Goal: Task Accomplishment & Management: Use online tool/utility

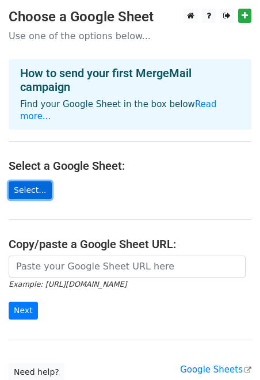
click at [33, 181] on link "Select..." at bounding box center [30, 190] width 43 height 18
click at [40, 181] on link "Select..." at bounding box center [30, 190] width 43 height 18
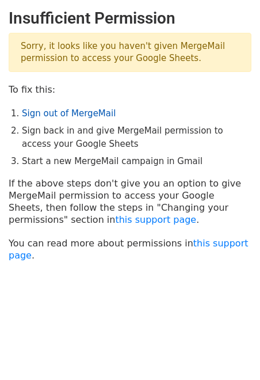
click at [82, 117] on link "Sign out of MergeMail" at bounding box center [69, 113] width 94 height 10
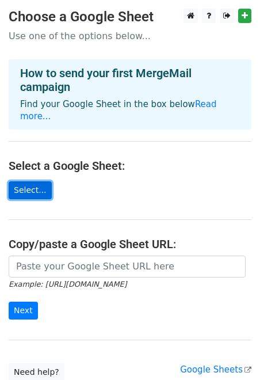
click at [30, 181] on link "Select..." at bounding box center [30, 190] width 43 height 18
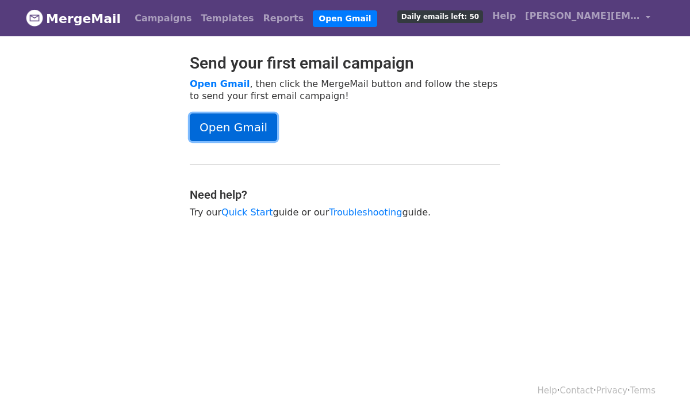
click at [244, 121] on link "Open Gmail" at bounding box center [233, 127] width 87 height 28
click at [226, 82] on link "Open Gmail" at bounding box center [220, 83] width 60 height 11
click at [251, 209] on link "Quick Start" at bounding box center [247, 212] width 51 height 11
click at [216, 16] on link "Templates" at bounding box center [227, 18] width 62 height 23
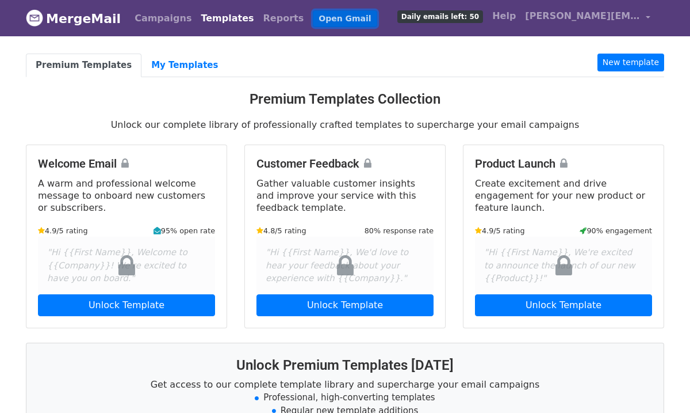
click at [313, 15] on link "Open Gmail" at bounding box center [345, 18] width 64 height 17
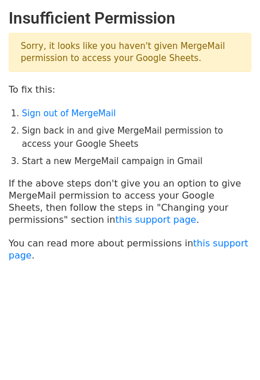
click at [105, 51] on p "Sorry, it looks like you haven't given MergeMail permission to access your Goog…" at bounding box center [130, 52] width 243 height 39
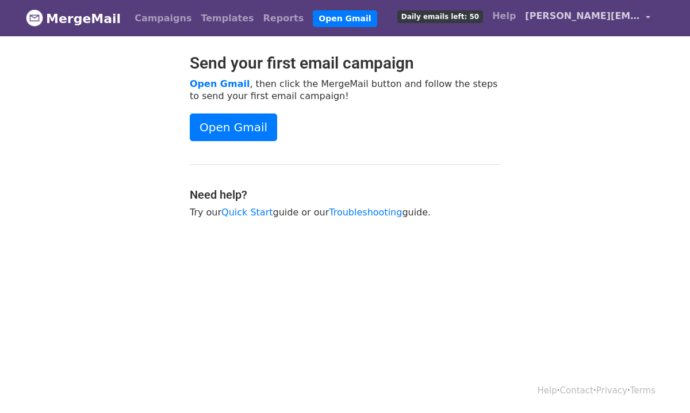
click at [646, 18] on link "[PERSON_NAME][EMAIL_ADDRESS][DOMAIN_NAME]" at bounding box center [588, 18] width 135 height 27
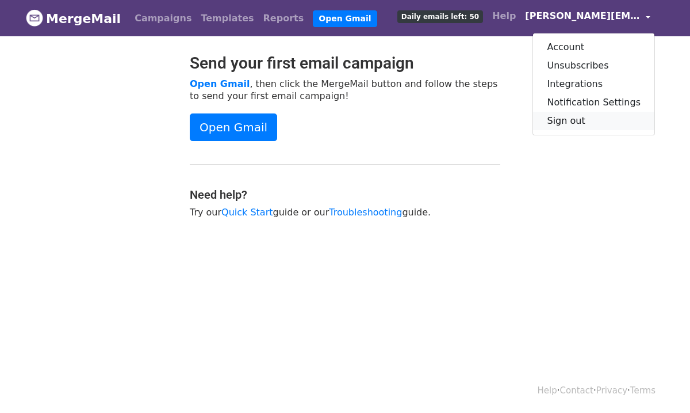
click at [589, 121] on link "Sign out" at bounding box center [593, 121] width 121 height 18
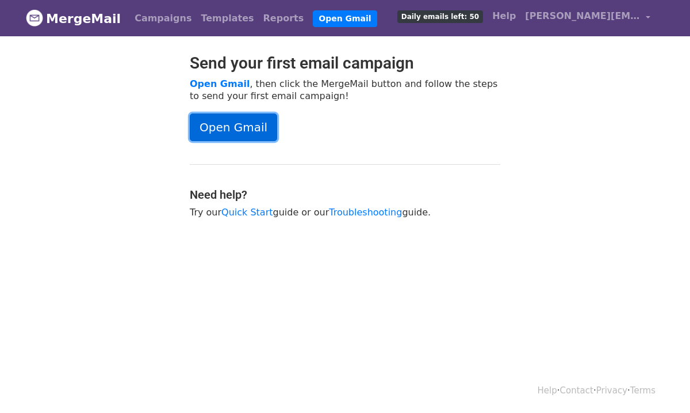
click at [242, 120] on link "Open Gmail" at bounding box center [233, 127] width 87 height 28
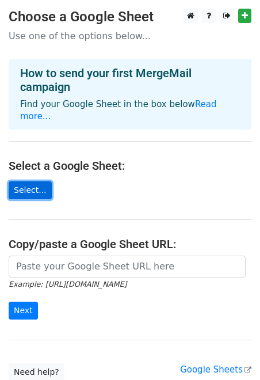
click at [29, 181] on link "Select..." at bounding box center [30, 190] width 43 height 18
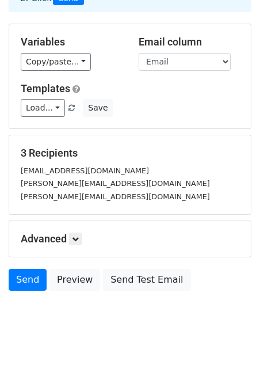
scroll to position [87, 0]
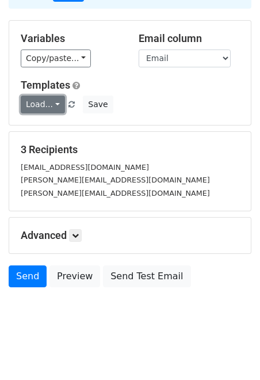
click at [55, 102] on link "Load..." at bounding box center [43, 105] width 44 height 18
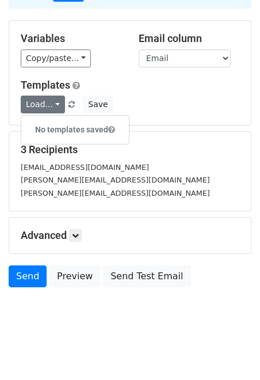
click at [93, 172] on div "[EMAIL_ADDRESS][DOMAIN_NAME]" at bounding box center [130, 167] width 236 height 13
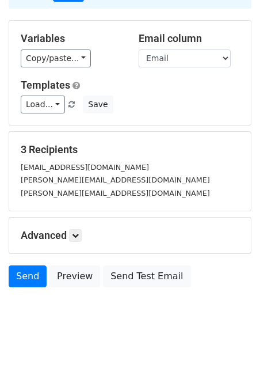
scroll to position [93, 0]
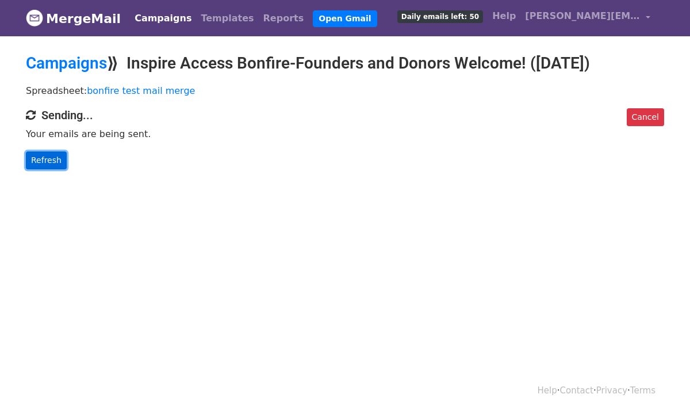
click at [45, 165] on link "Refresh" at bounding box center [46, 160] width 41 height 18
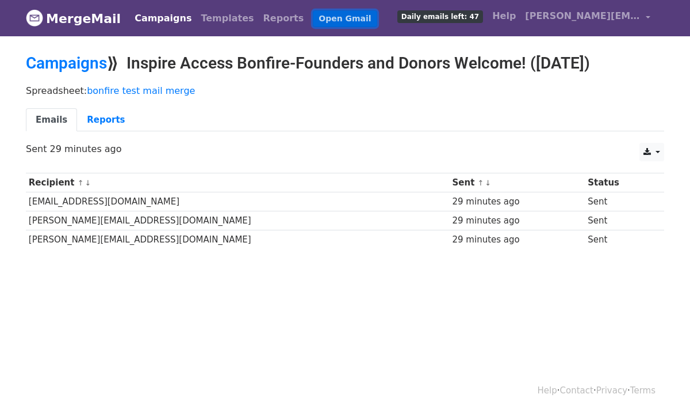
click at [313, 21] on link "Open Gmail" at bounding box center [345, 18] width 64 height 17
